Goal: Information Seeking & Learning: Check status

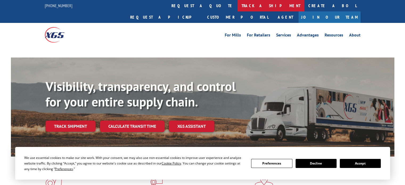
click at [238, 8] on link "track a shipment" at bounding box center [271, 5] width 67 height 11
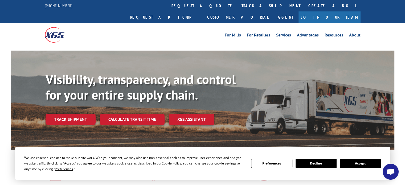
click at [238, 6] on link "track a shipment" at bounding box center [271, 5] width 67 height 11
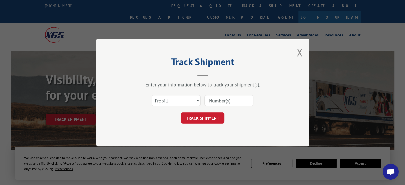
click at [221, 99] on input at bounding box center [229, 100] width 49 height 11
type input "17401626"
click button "TRACK SHIPMENT" at bounding box center [203, 117] width 44 height 11
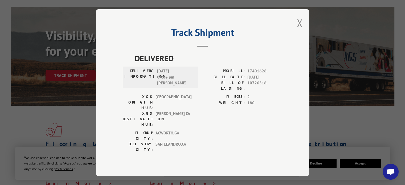
scroll to position [53, 0]
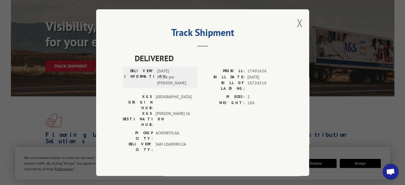
click at [55, 83] on div "Track Shipment DELIVERED DELIVERY INFORMATION: [DATE] 04:06 pm [PERSON_NAME]: 1…" at bounding box center [202, 92] width 405 height 185
click at [58, 59] on div "Track Shipment DELIVERED DELIVERY INFORMATION: [DATE] 04:06 pm [PERSON_NAME]: 1…" at bounding box center [202, 92] width 405 height 185
